Goal: Find specific page/section: Find specific page/section

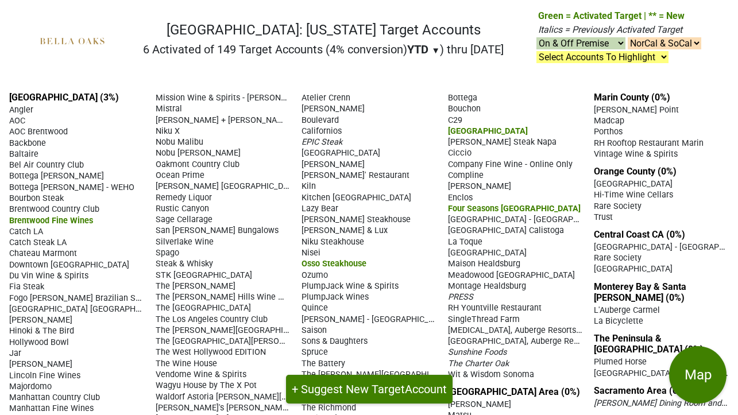
click at [352, 79] on nav "Bella Oaks: California Target Accounts 6 Activated of 149 Target Accounts (4% c…" at bounding box center [369, 46] width 683 height 74
click at [276, 55] on h2 "6 Activated of 149 Target Accounts (4% conversion) YTD ▼ YTD LTM ) thru 9/16/25" at bounding box center [323, 50] width 361 height 14
click at [261, 114] on div "Nick + Stef's Steakhouse" at bounding box center [223, 119] width 135 height 11
click at [330, 79] on nav "Bella Oaks: California Target Accounts 6 Activated of 149 Target Accounts (4% c…" at bounding box center [369, 46] width 683 height 74
click at [342, 86] on div "Los Angeles (3%) Angler AOC AOC Brentwood Backbone Baltaire" at bounding box center [369, 286] width 738 height 406
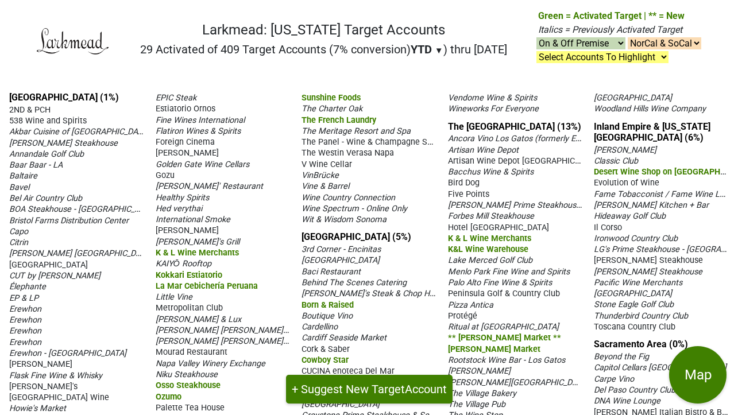
click at [346, 98] on span "Sunshine Foods" at bounding box center [331, 98] width 59 height 10
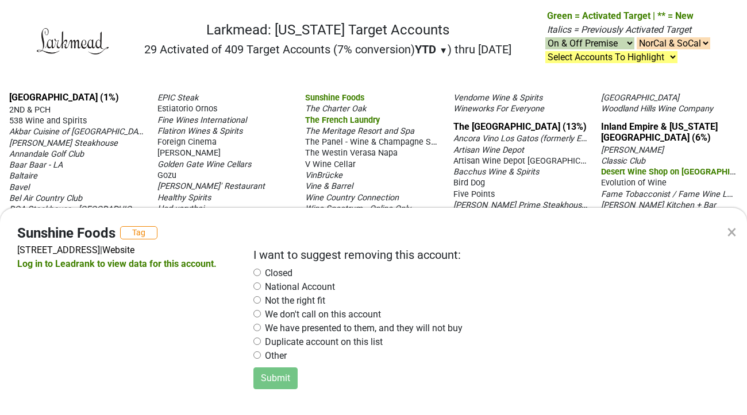
click at [729, 229] on div "×" at bounding box center [732, 232] width 10 height 28
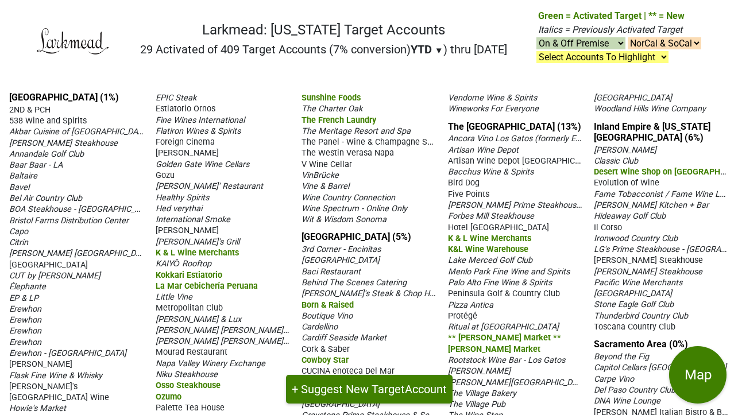
click at [363, 135] on span "The Meritage Resort and Spa" at bounding box center [356, 131] width 109 height 10
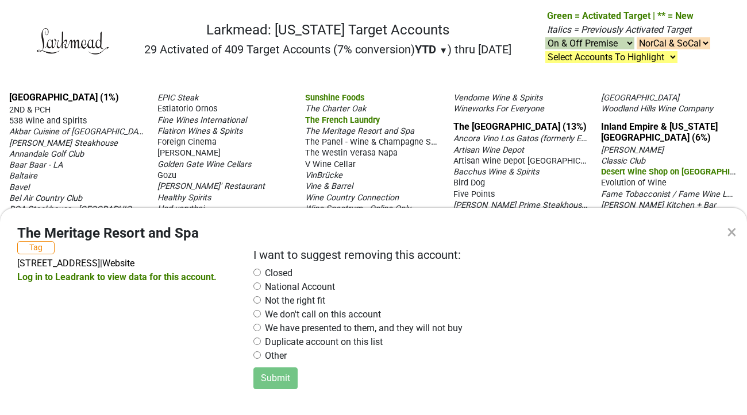
click at [734, 233] on div "×" at bounding box center [732, 232] width 10 height 28
